Goal: Task Accomplishment & Management: Manage account settings

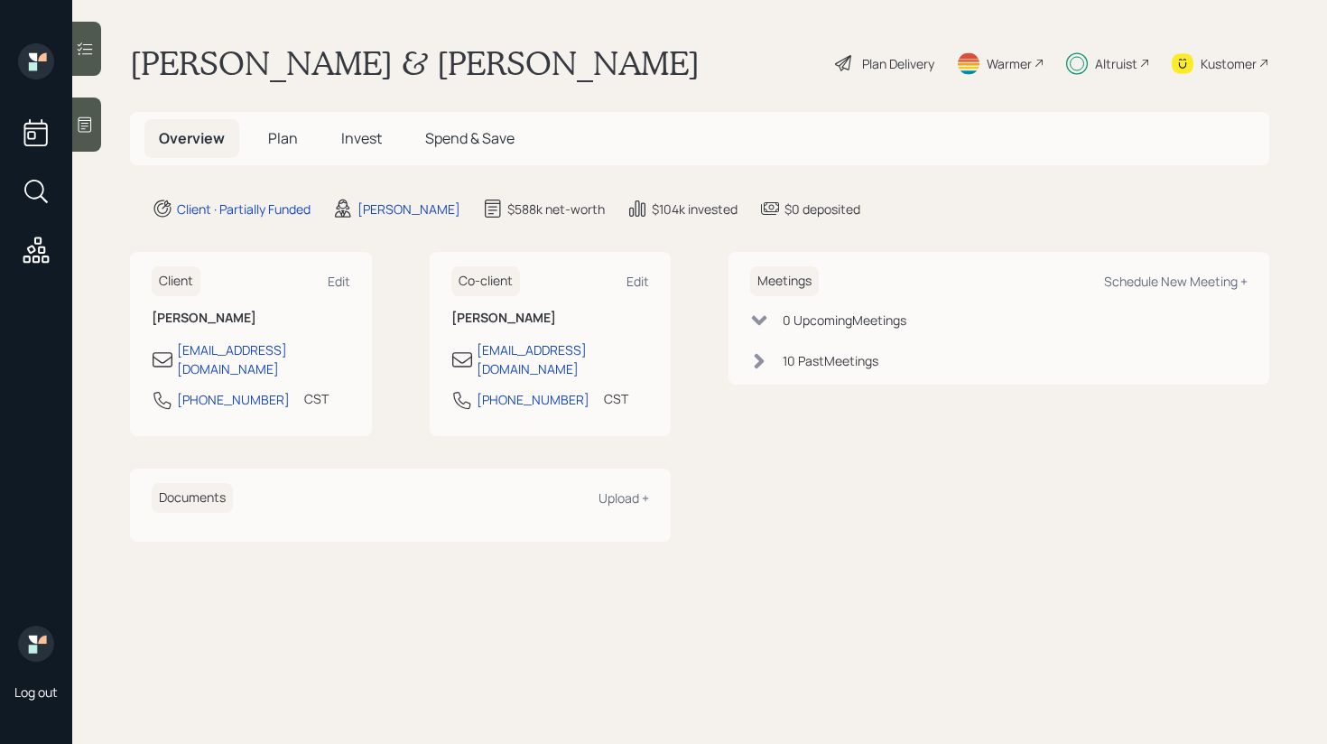
click at [91, 58] on div at bounding box center [86, 49] width 29 height 54
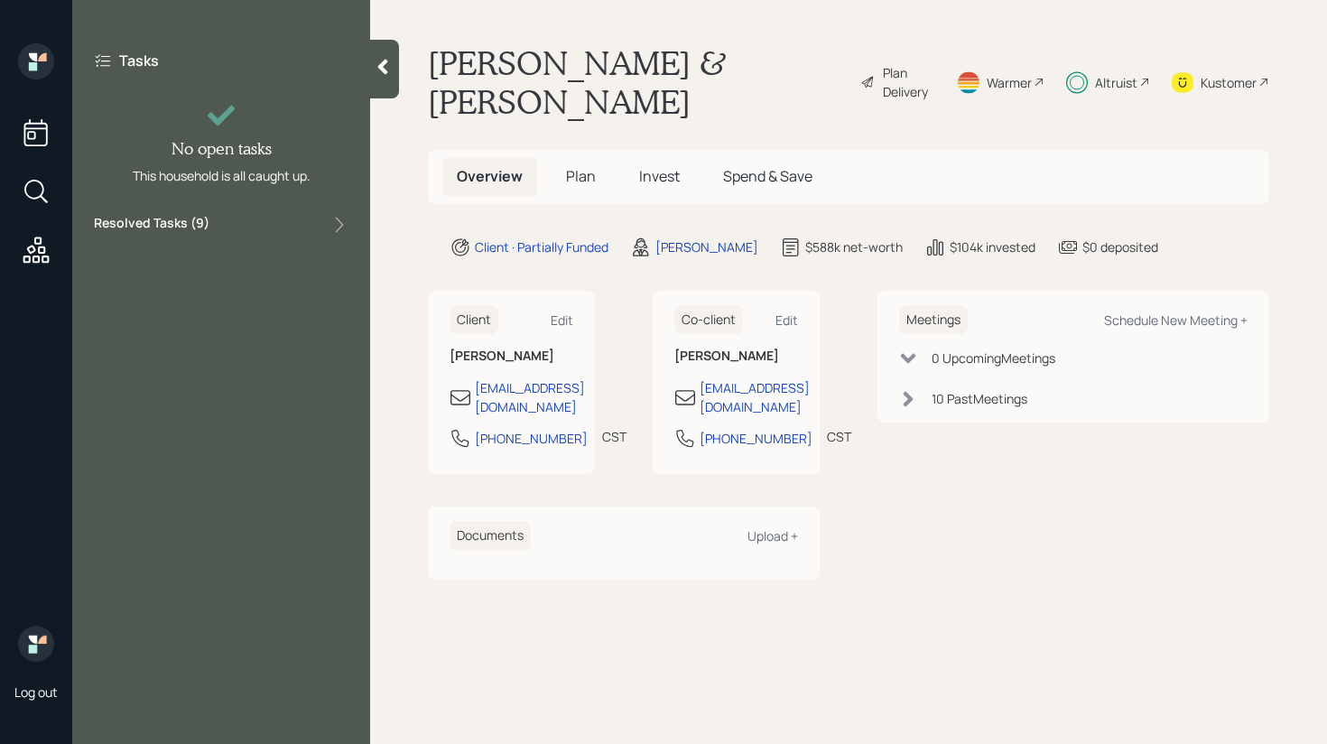
click at [277, 226] on div "Resolved Tasks ( 9 )" at bounding box center [221, 225] width 255 height 22
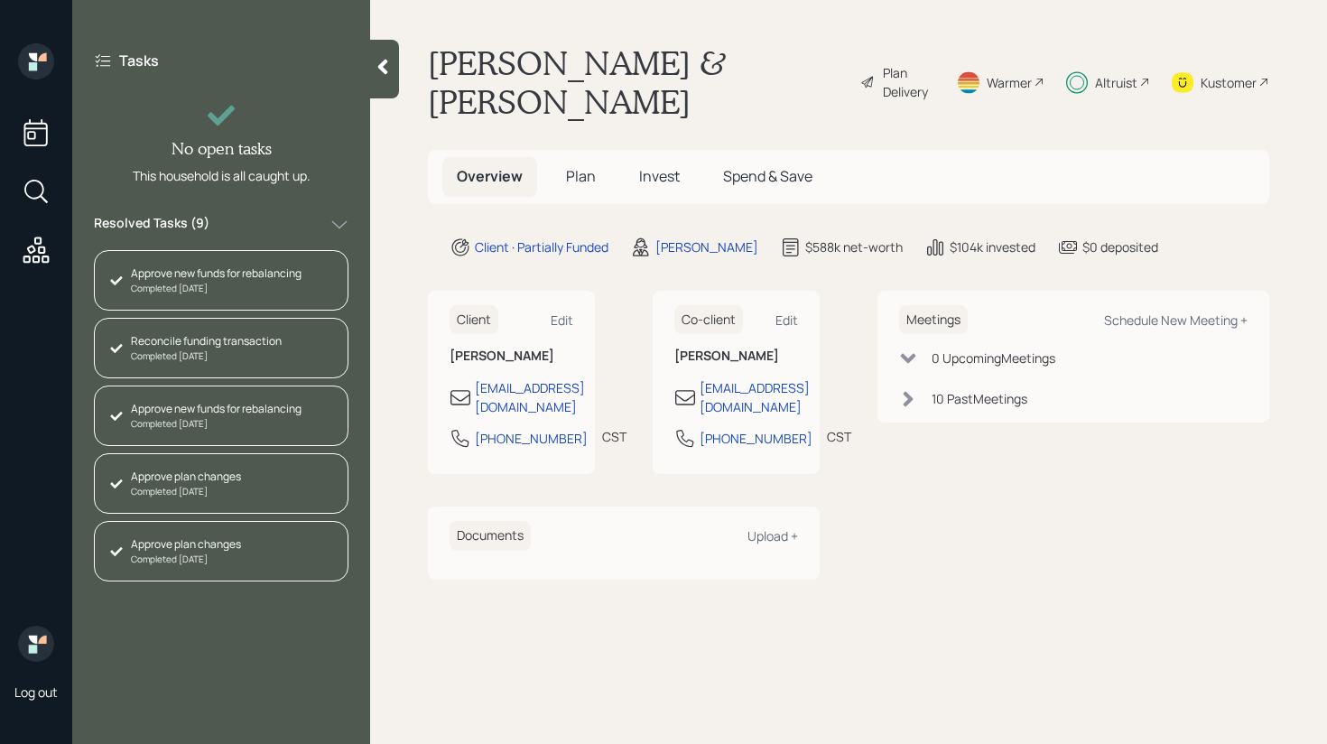
scroll to position [280, 0]
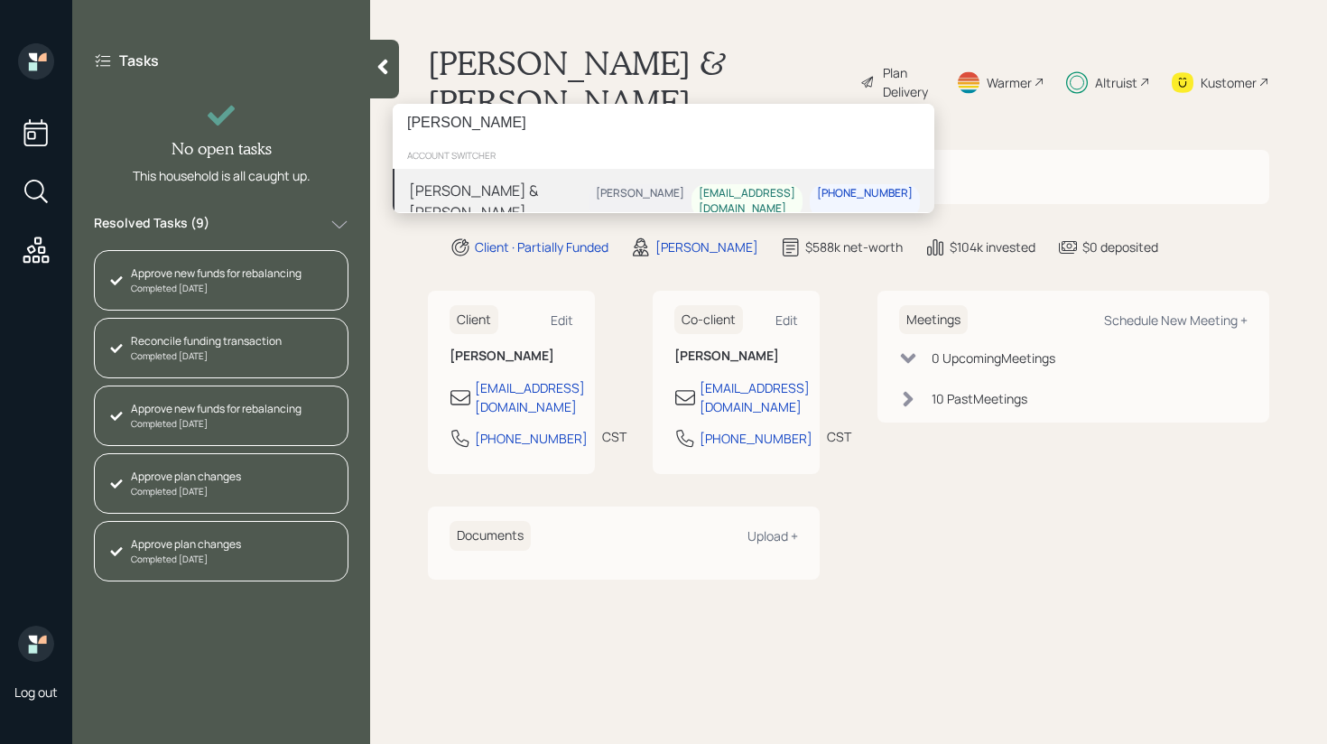
type input "[PERSON_NAME]"
click at [670, 188] on div "[PERSON_NAME]" at bounding box center [640, 194] width 88 height 15
